Goal: Check status: Check status

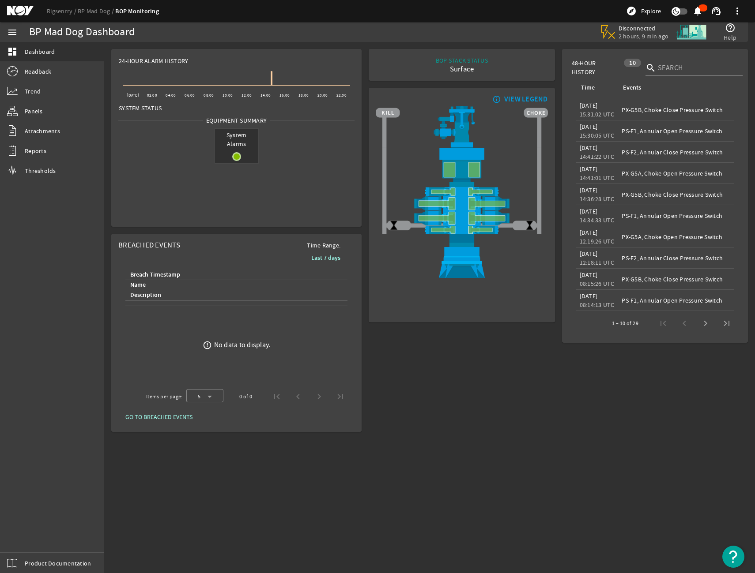
drag, startPoint x: 457, startPoint y: 11, endPoint x: 467, endPoint y: 11, distance: 10.2
click at [457, 11] on div "Rigsentry BP Mad Dog BOP Monitoring explore Explore notifications support_agent…" at bounding box center [377, 11] width 755 height 22
click at [538, 387] on div "BOP STACK STATUS Surface END OF WELL - ACTIVE STACK - info_outline VIEW LEGEND" at bounding box center [461, 240] width 193 height 391
click at [470, 10] on div "Rigsentry BP Mad Dog BOP Monitoring explore Explore notifications support_agent…" at bounding box center [377, 11] width 755 height 22
drag, startPoint x: 470, startPoint y: 395, endPoint x: 464, endPoint y: 384, distance: 11.9
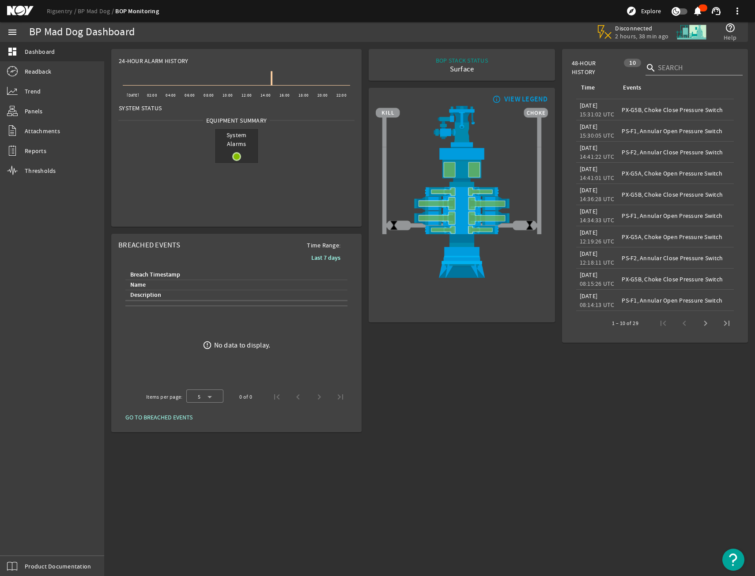
click at [470, 395] on div "BOP STACK STATUS Surface END OF WELL - ACTIVE STACK - info_outline VIEW LEGEND" at bounding box center [461, 240] width 193 height 391
click at [516, 366] on div "BOP STACK STATUS Surface END OF WELL - ACTIVE STACK - info_outline VIEW LEGEND" at bounding box center [461, 240] width 193 height 391
click at [738, 10] on span at bounding box center [736, 10] width 21 height 21
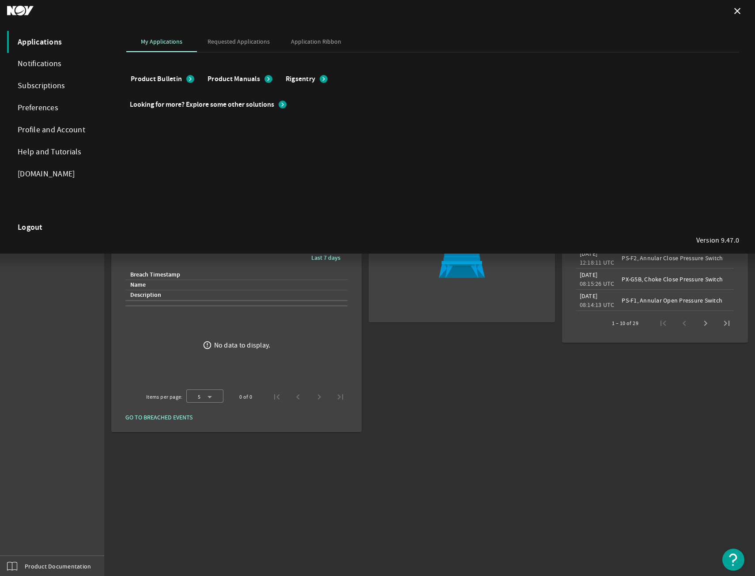
click at [34, 230] on strong "Logout" at bounding box center [30, 227] width 25 height 9
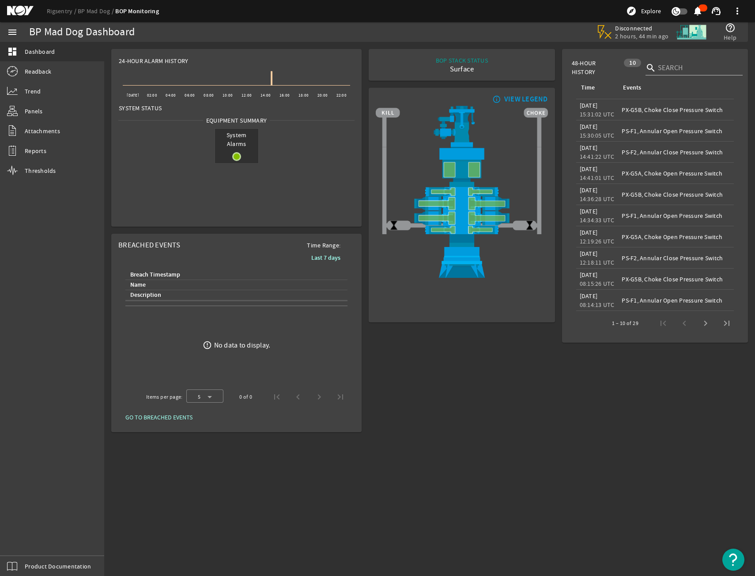
click at [429, 348] on div "BOP STACK STATUS Surface END OF WELL - ACTIVE STACK - info_outline VIEW LEGEND" at bounding box center [461, 240] width 193 height 391
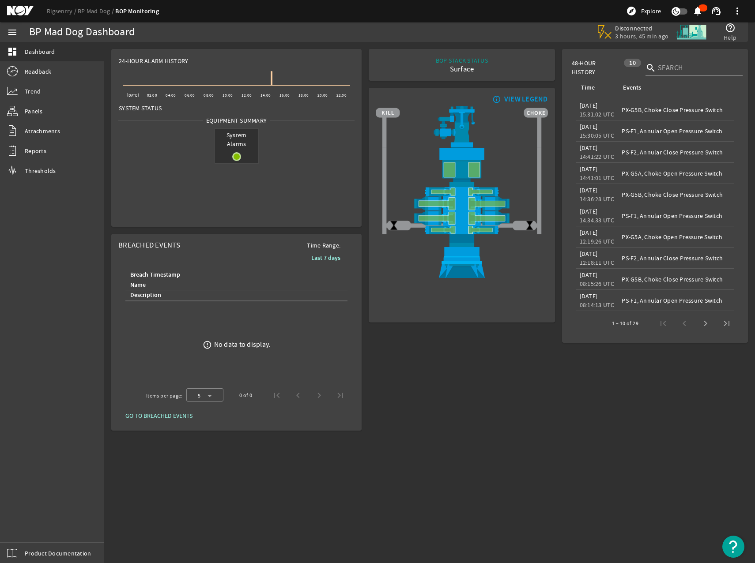
click at [515, 417] on div "BOP STACK STATUS Surface END OF WELL - ACTIVE STACK - info_outline VIEW LEGEND" at bounding box center [461, 239] width 193 height 389
click at [461, 377] on div "BOP STACK STATUS Surface END OF WELL - ACTIVE STACK - info_outline VIEW LEGEND" at bounding box center [461, 239] width 193 height 389
click at [370, 333] on div "BOP STACK STATUS Surface END OF WELL - ACTIVE STACK - info_outline VIEW LEGEND" at bounding box center [461, 239] width 193 height 389
drag, startPoint x: 368, startPoint y: 331, endPoint x: 335, endPoint y: 294, distance: 49.7
click at [368, 331] on div "BOP STACK STATUS Surface END OF WELL - ACTIVE STACK - info_outline VIEW LEGEND" at bounding box center [461, 239] width 193 height 389
